Goal: Complete application form

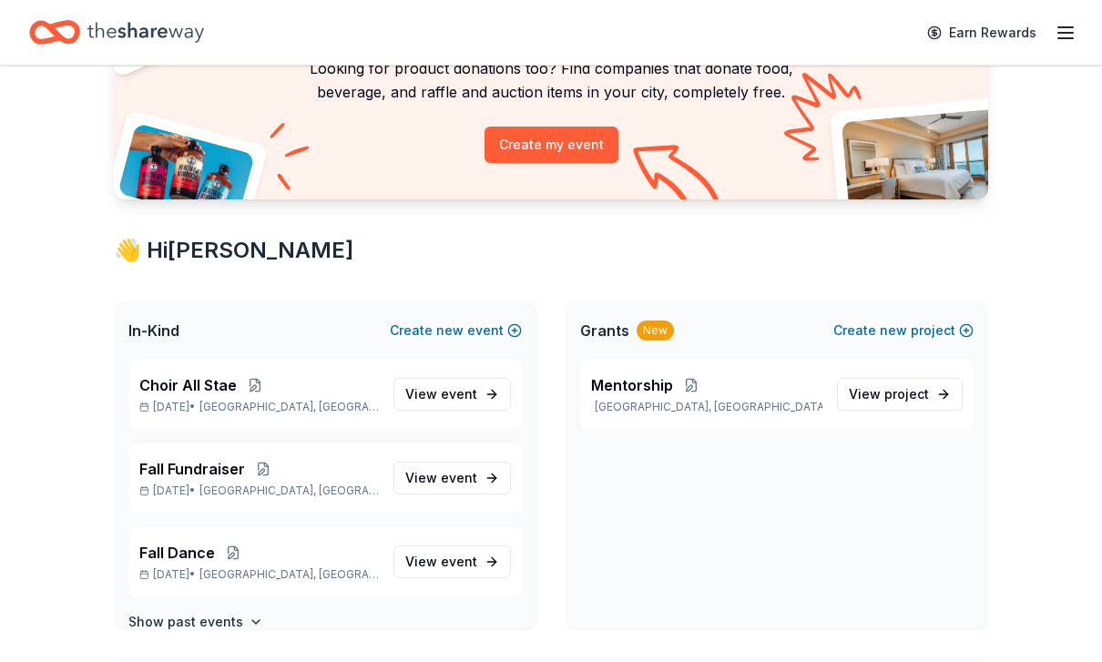
scroll to position [206, 0]
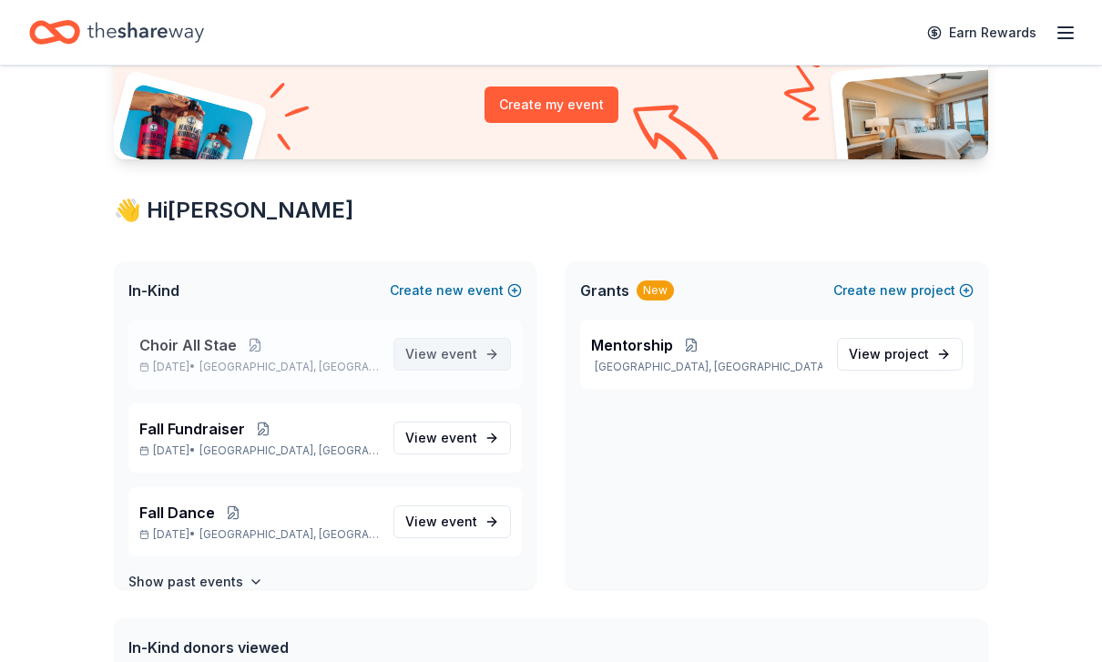
click at [450, 350] on span "event" at bounding box center [459, 353] width 36 height 15
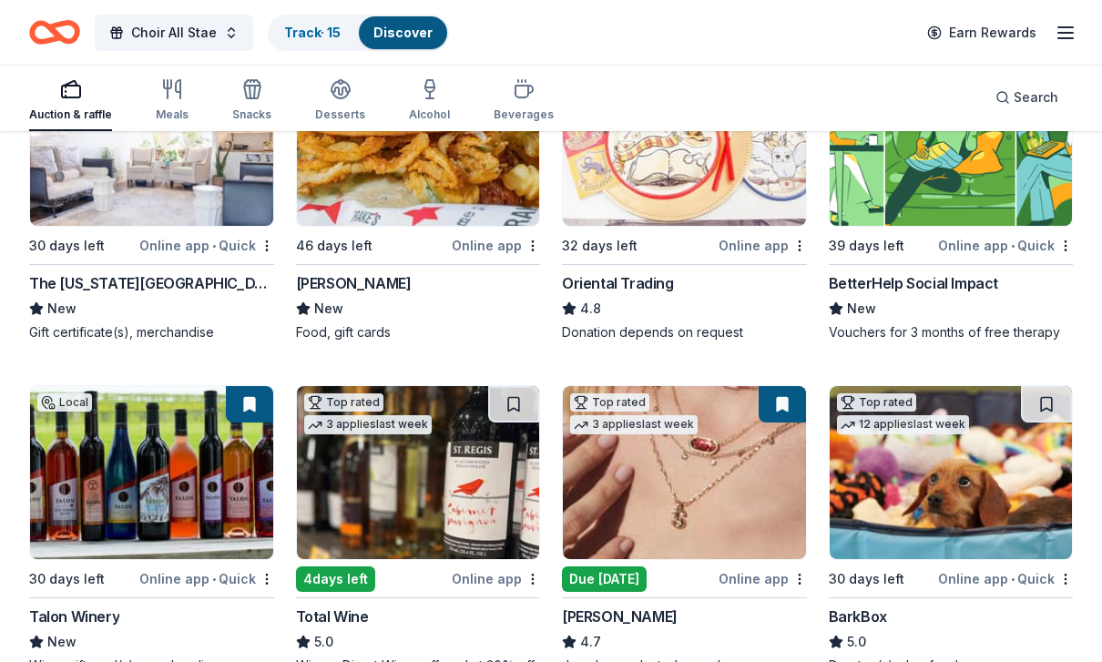
scroll to position [284, 0]
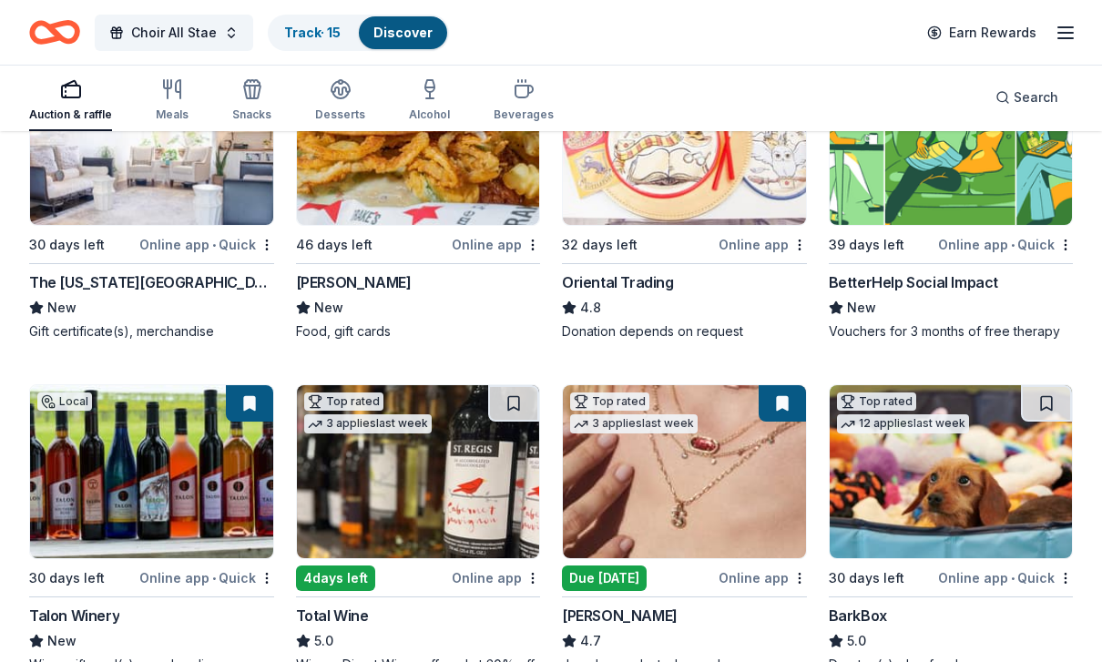
click at [964, 661] on div "Dog toy(s), dog food" at bounding box center [951, 665] width 245 height 18
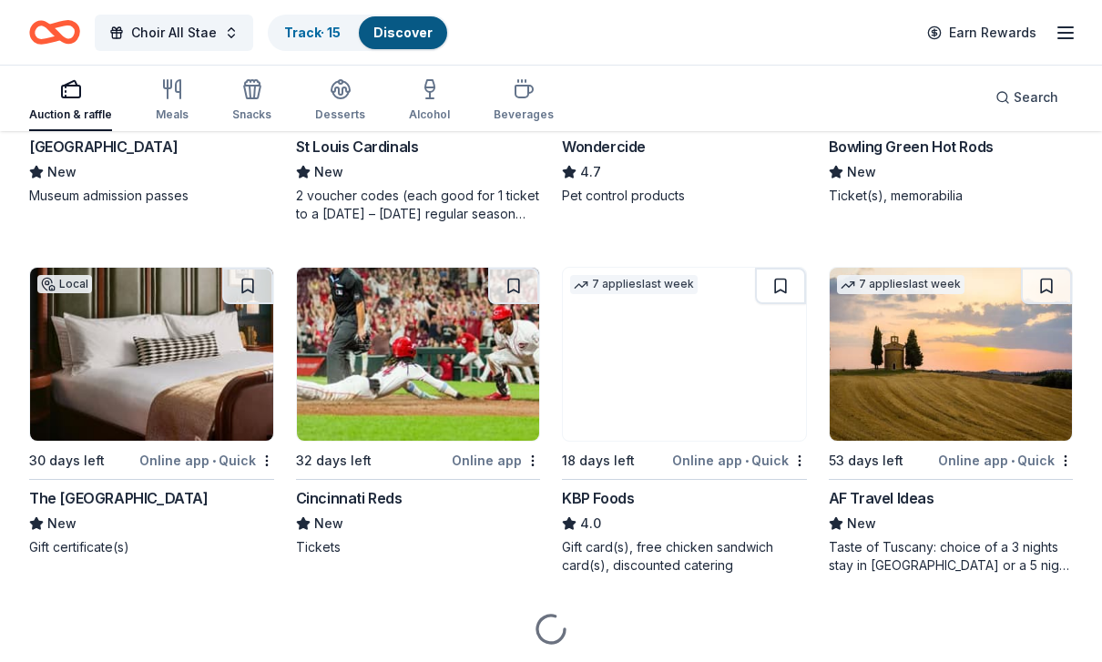
scroll to position [1456, 0]
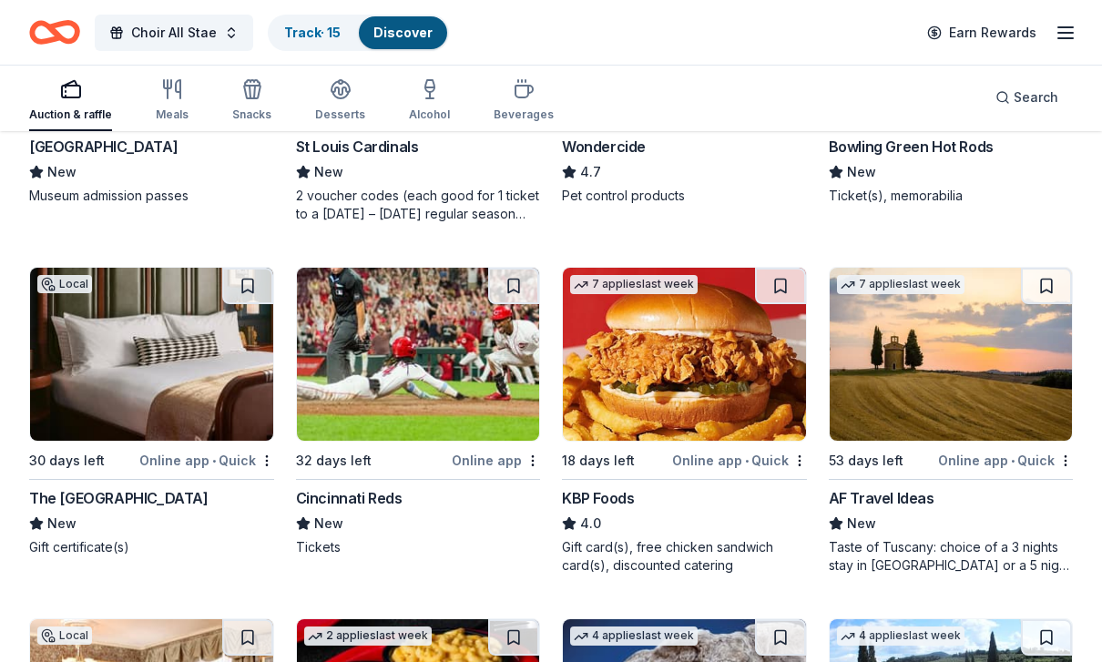
click at [437, 367] on img at bounding box center [418, 354] width 243 height 173
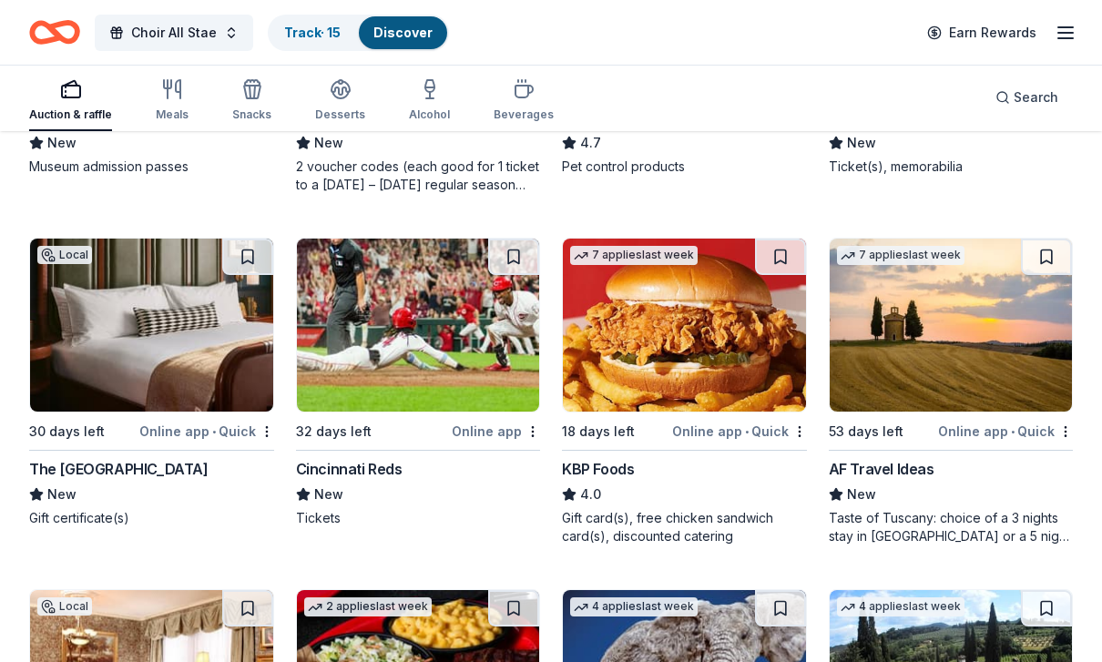
click at [151, 464] on div "The [GEOGRAPHIC_DATA]" at bounding box center [118, 469] width 179 height 22
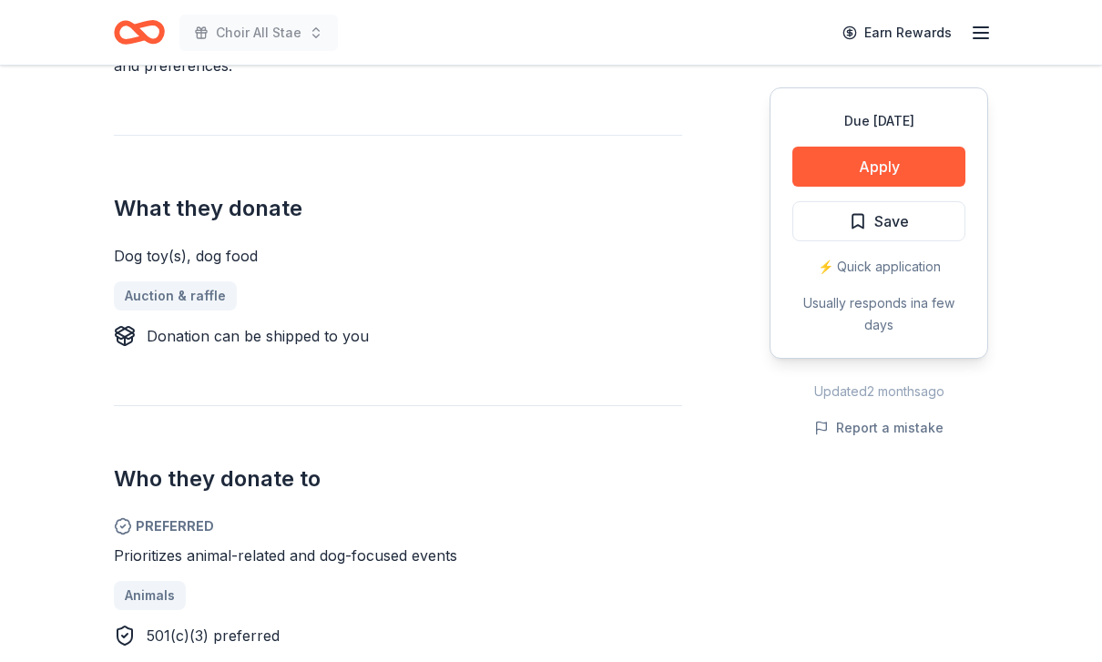
scroll to position [617, 0]
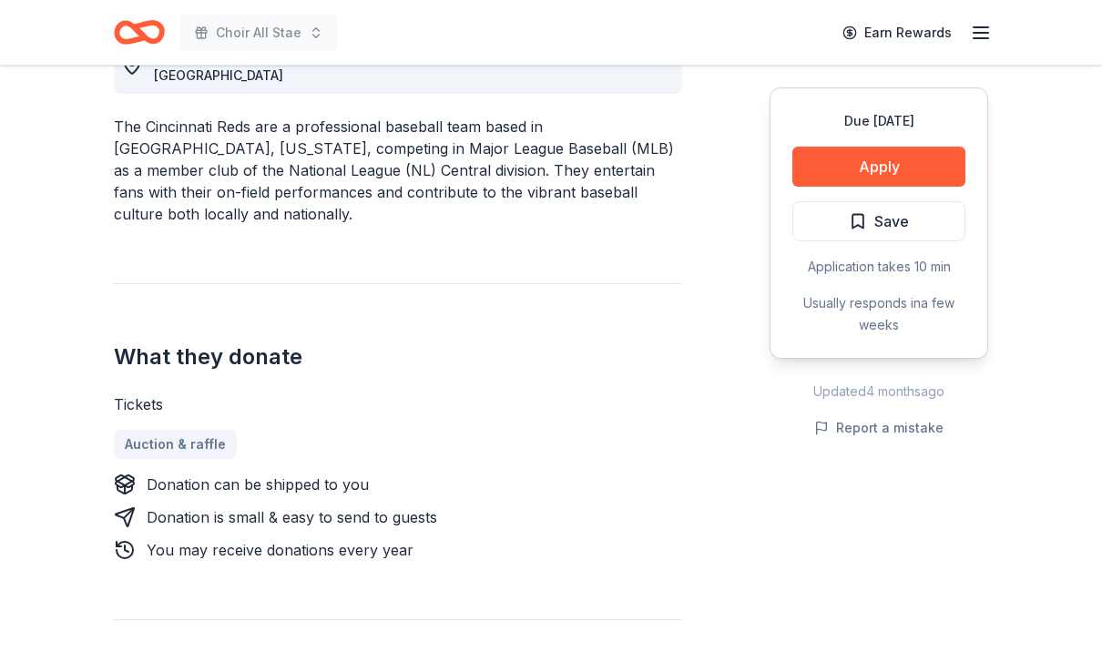
scroll to position [495, 0]
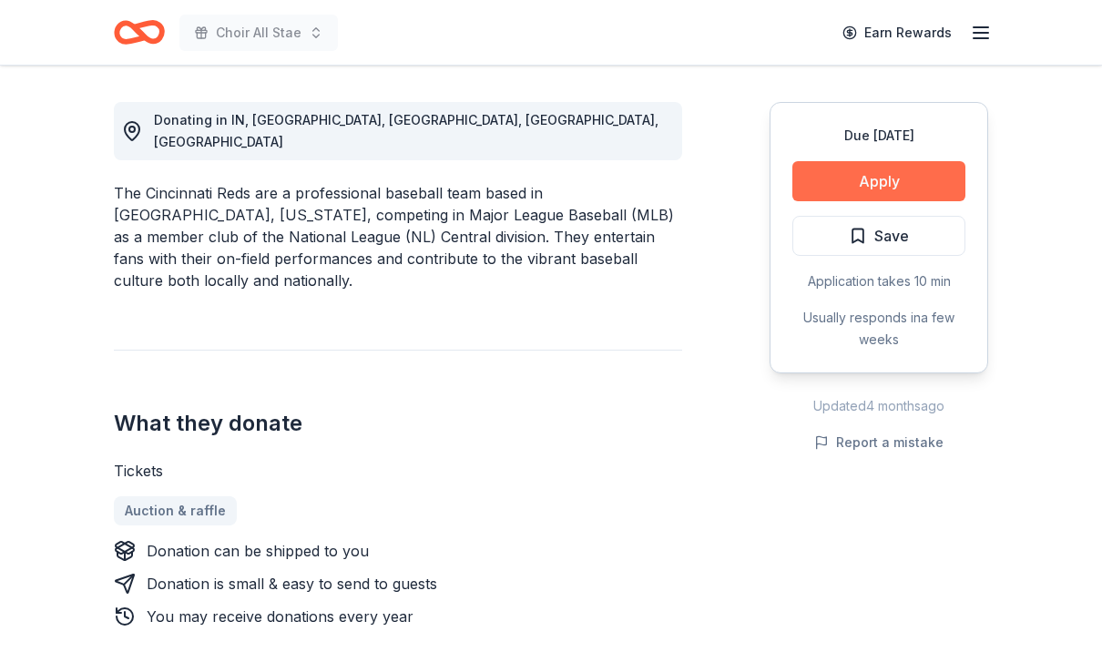
click at [902, 176] on button "Apply" at bounding box center [878, 181] width 173 height 40
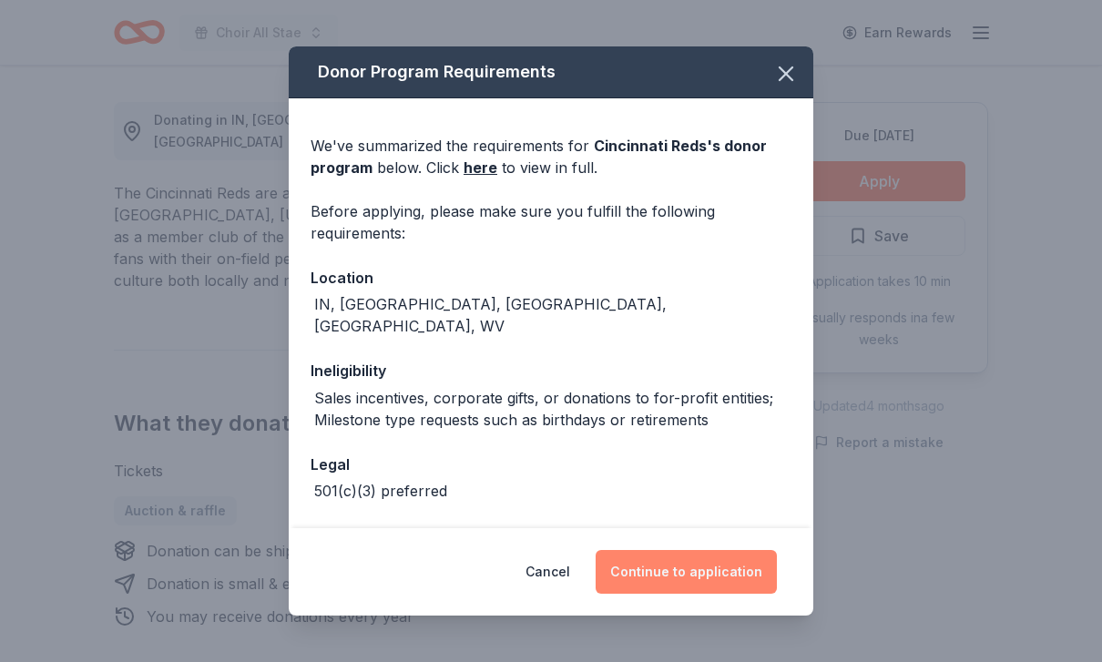
click at [695, 574] on button "Continue to application" at bounding box center [686, 572] width 181 height 44
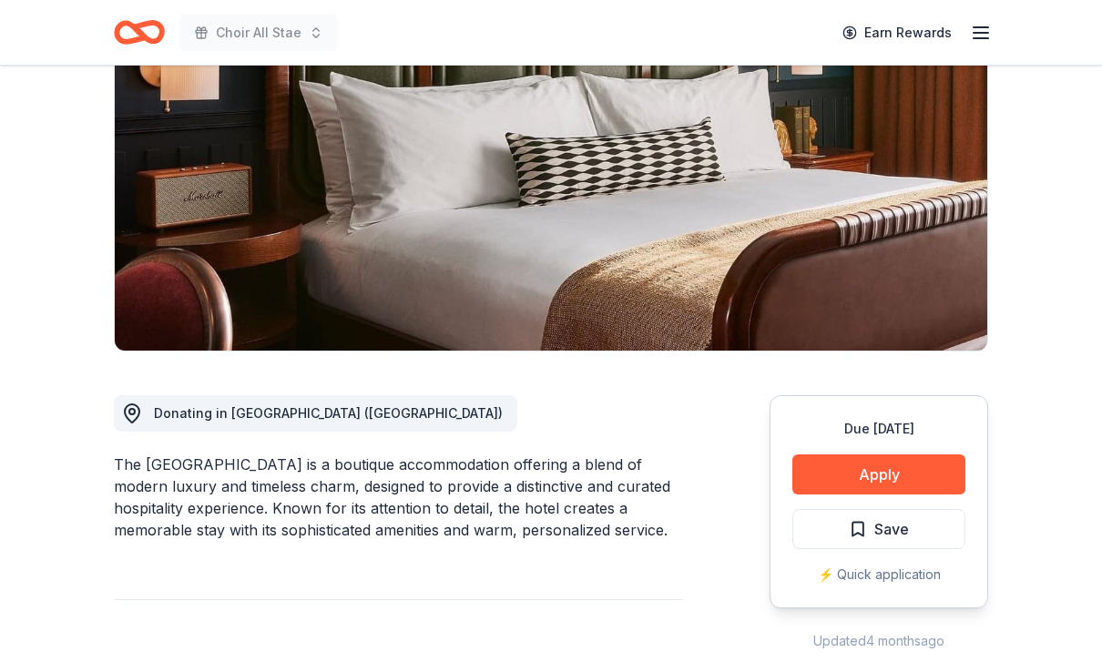
scroll to position [283, 0]
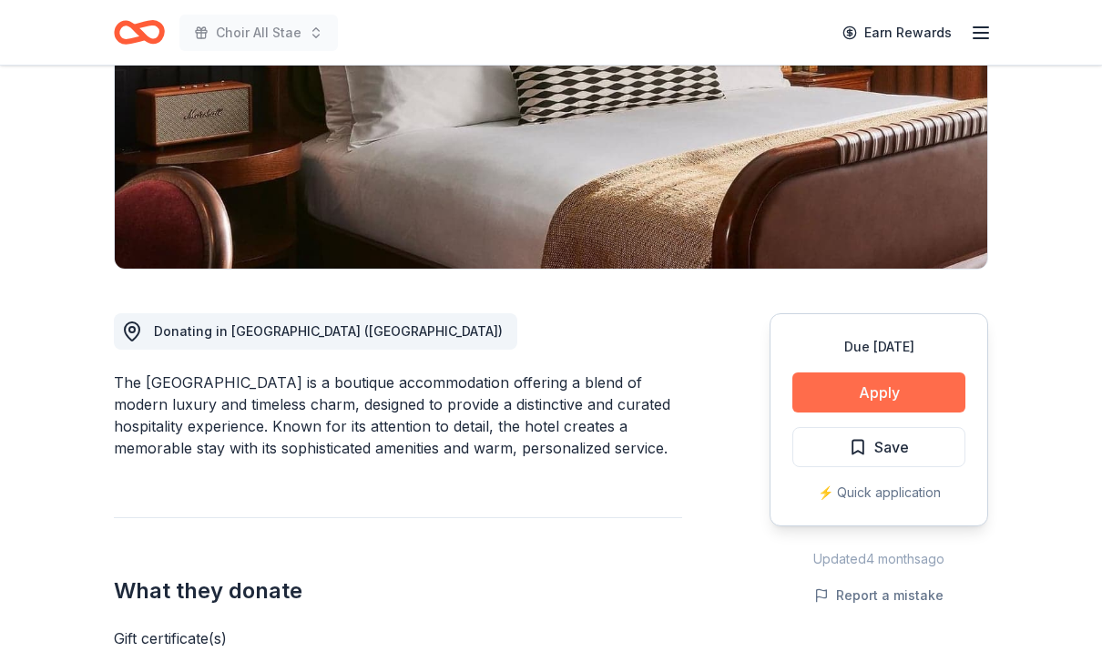
click at [918, 390] on button "Apply" at bounding box center [878, 393] width 173 height 40
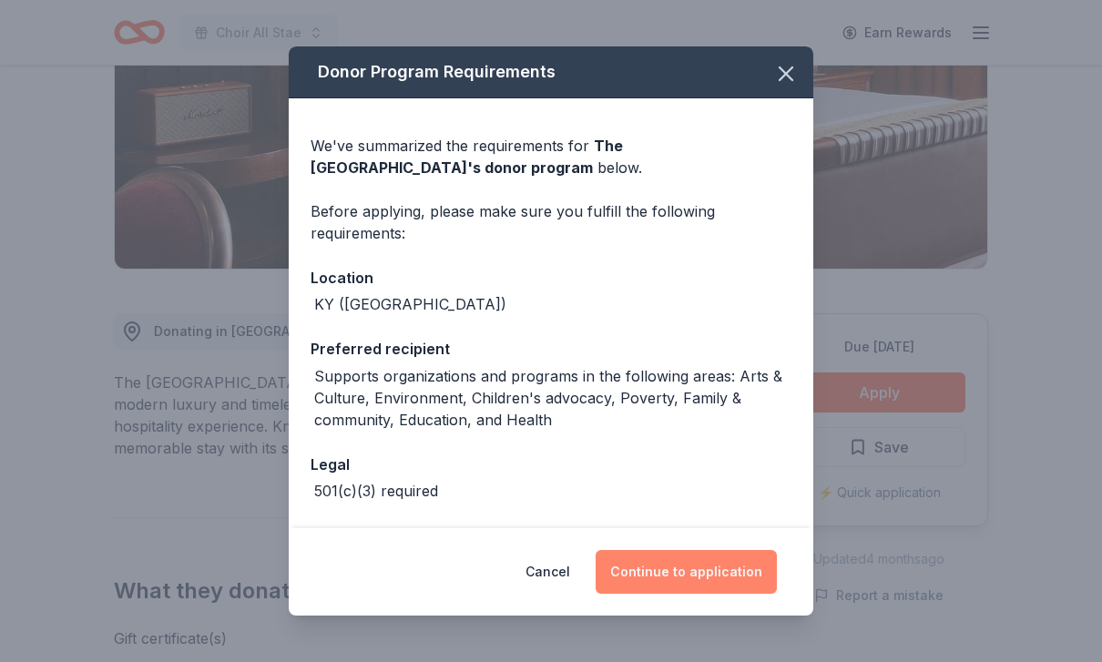
click at [709, 594] on button "Continue to application" at bounding box center [686, 572] width 181 height 44
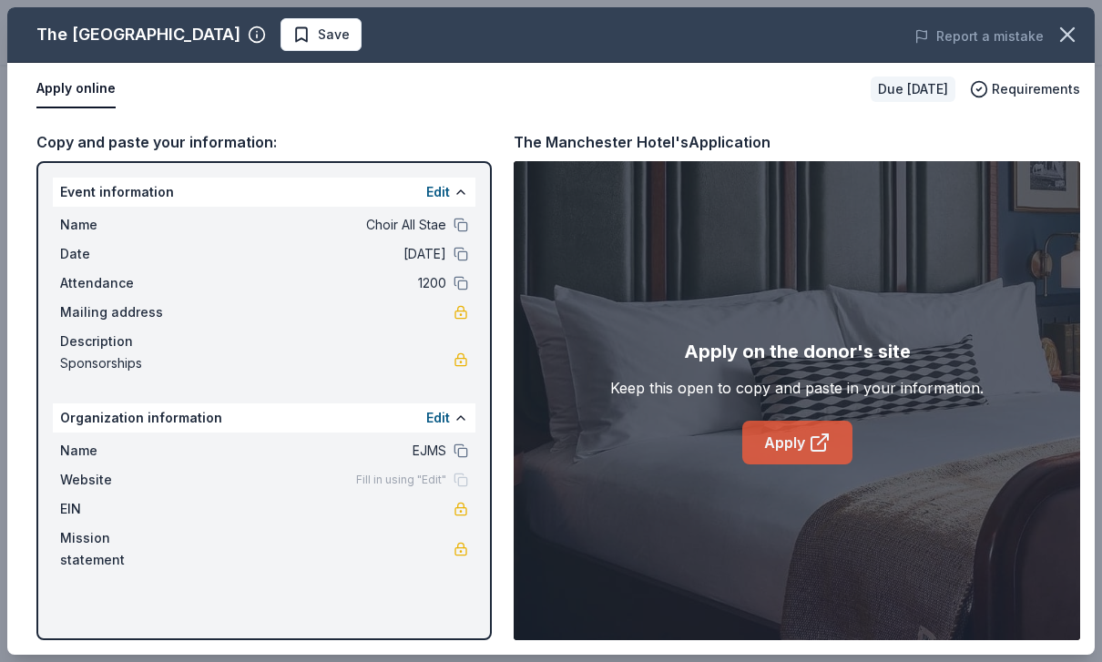
click at [809, 454] on icon at bounding box center [820, 443] width 22 height 22
